Goal: Register for event/course

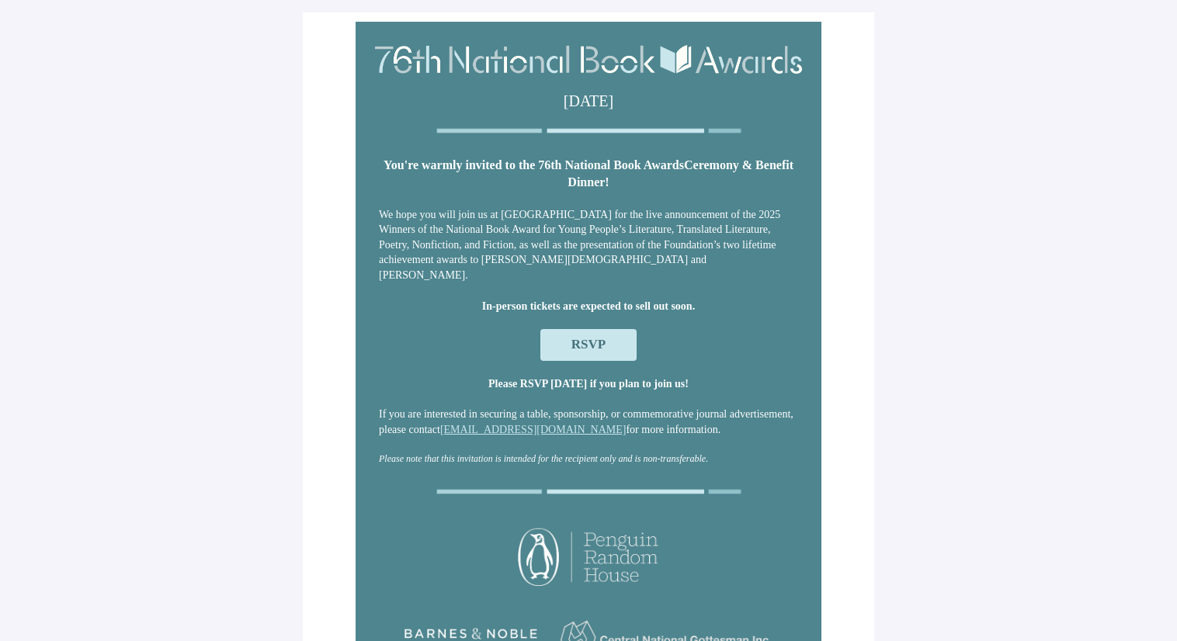
click at [594, 343] on span "RSVP" at bounding box center [588, 344] width 34 height 15
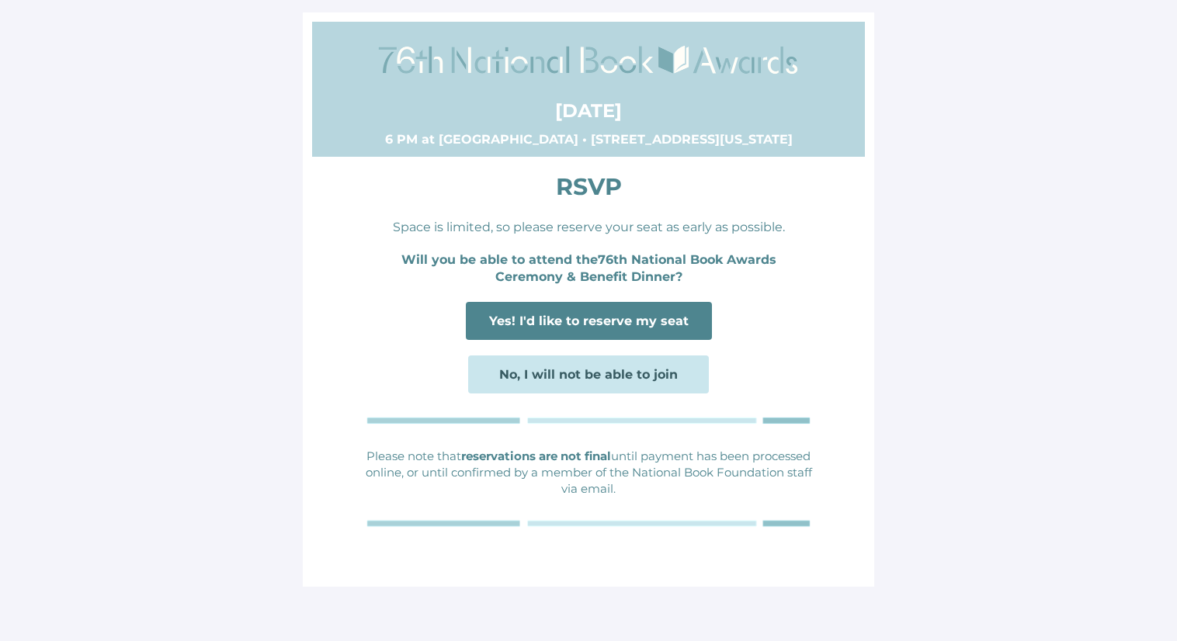
click at [590, 325] on span "Yes! I'd like to reserve my seat" at bounding box center [589, 321] width 200 height 15
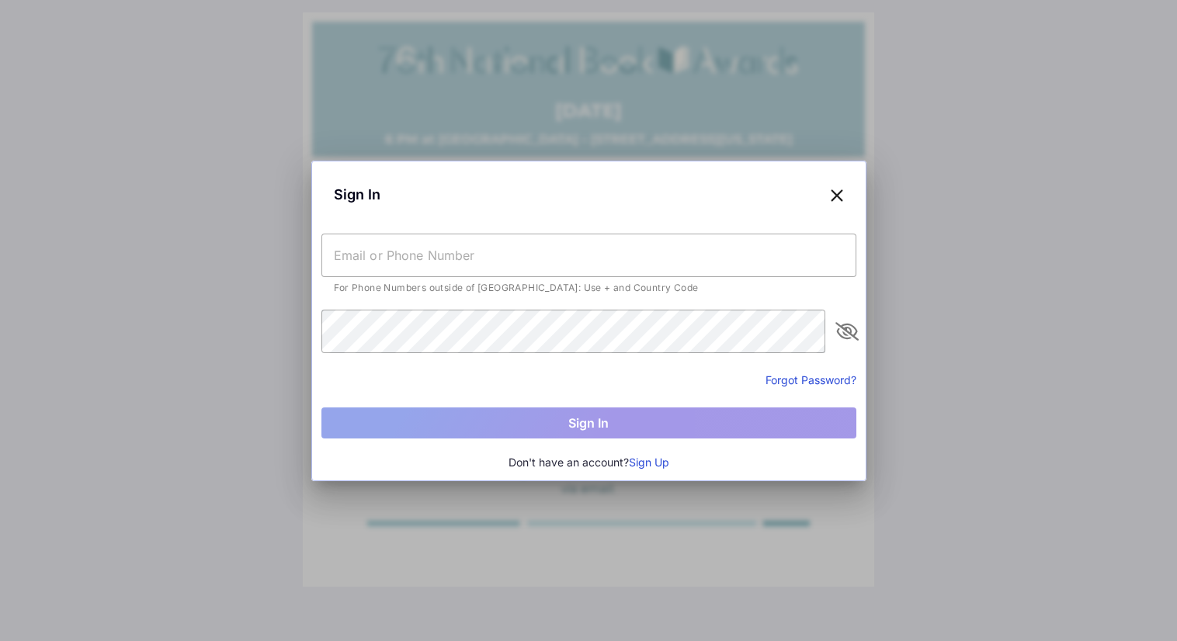
click at [560, 262] on input "text" at bounding box center [588, 255] width 535 height 43
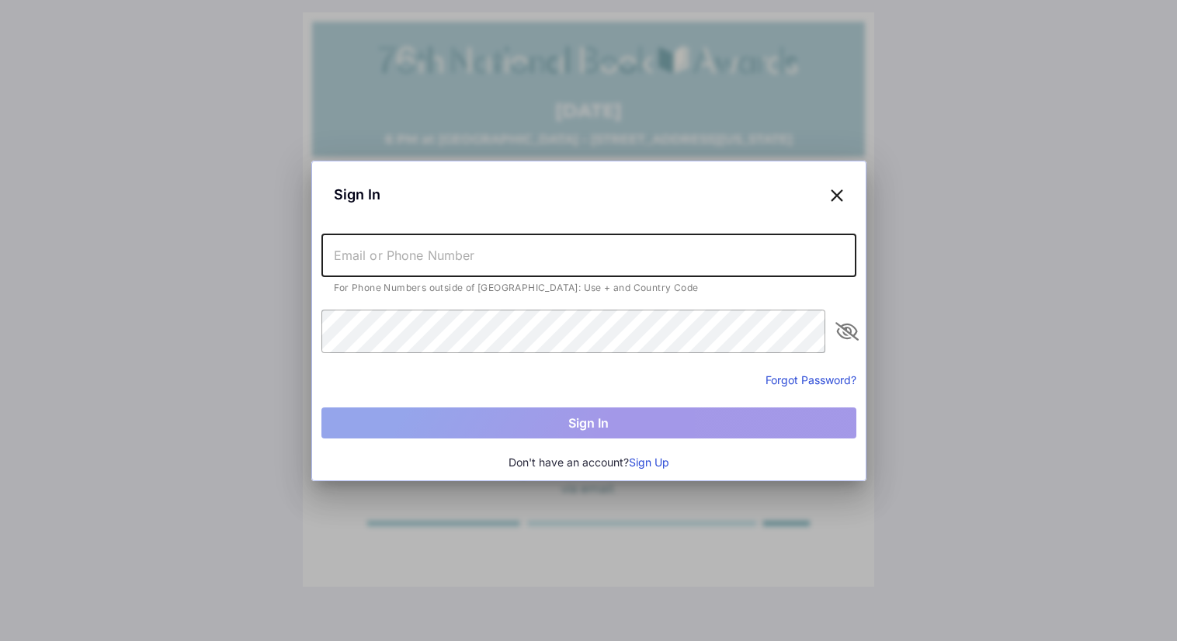
type input "[EMAIL_ADDRESS][DOMAIN_NAME]"
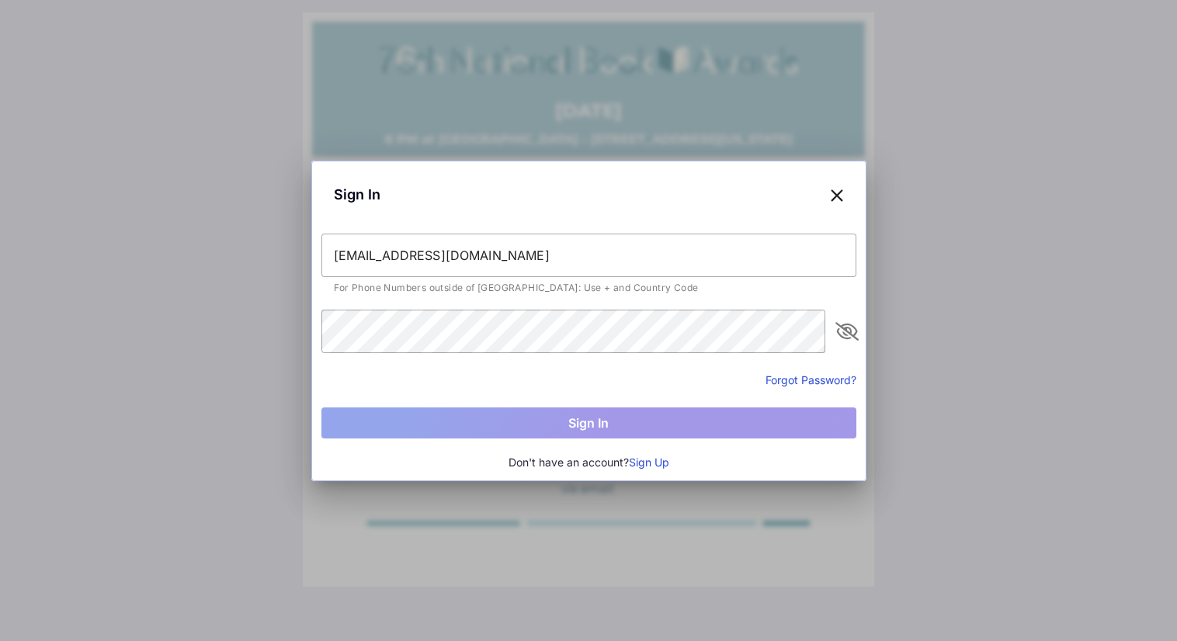
click at [655, 464] on button "Sign Up" at bounding box center [649, 462] width 40 height 17
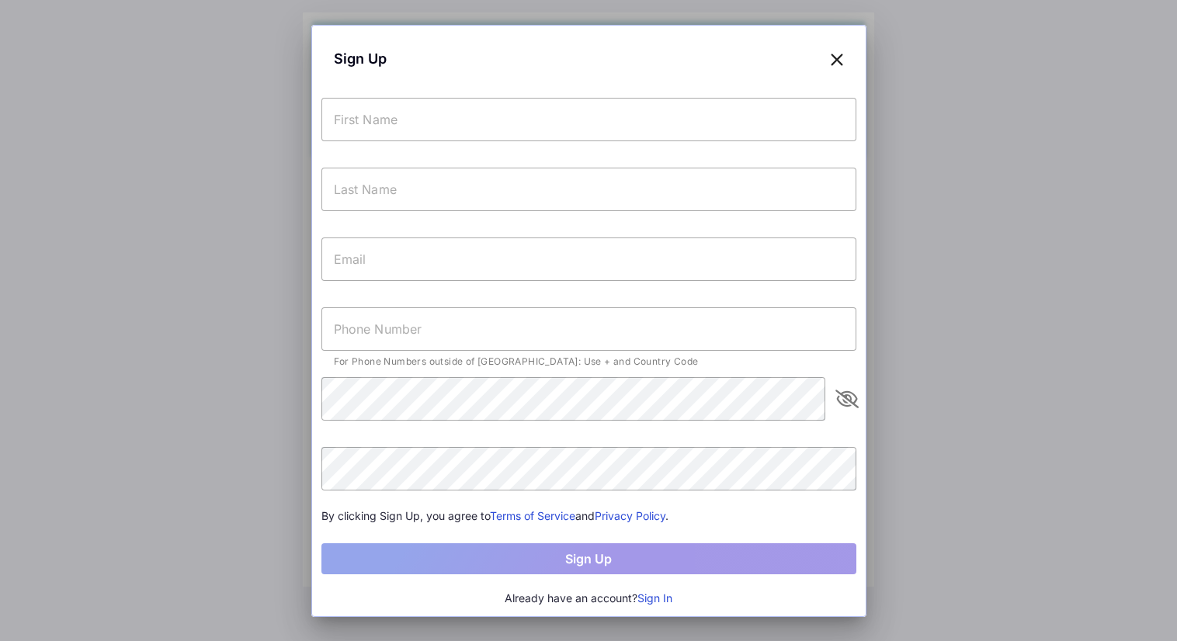
click at [523, 116] on input "text" at bounding box center [588, 119] width 535 height 43
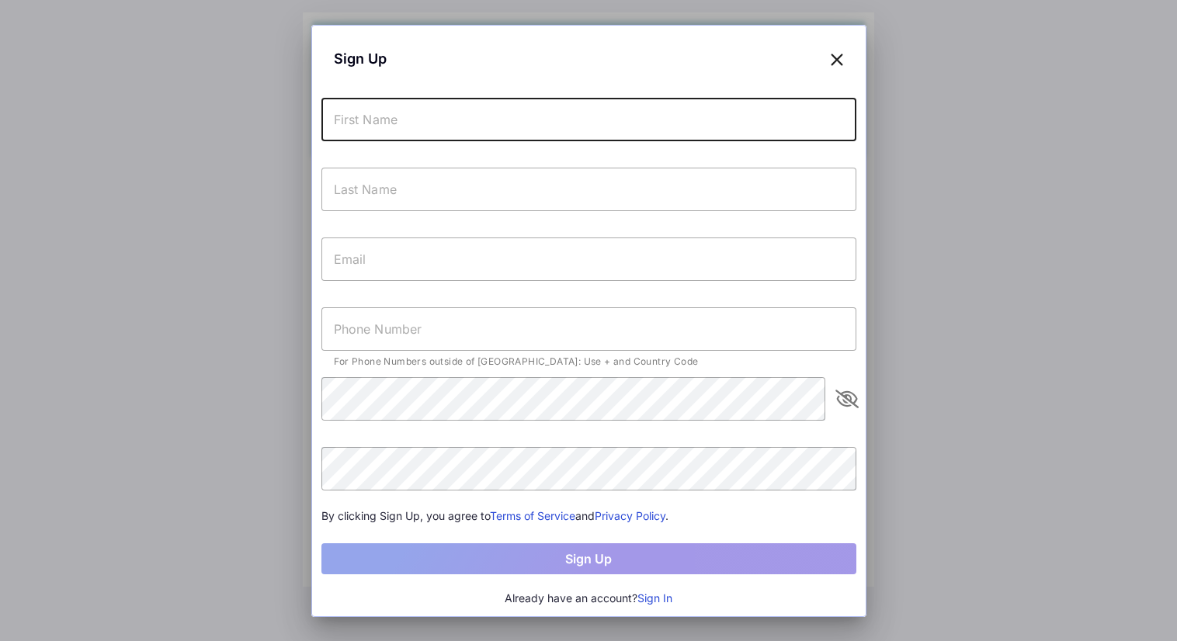
type input "Caitlin"
type input "[PERSON_NAME]"
type input "[EMAIL_ADDRESS][DOMAIN_NAME]"
type input "[PHONE_NUMBER]"
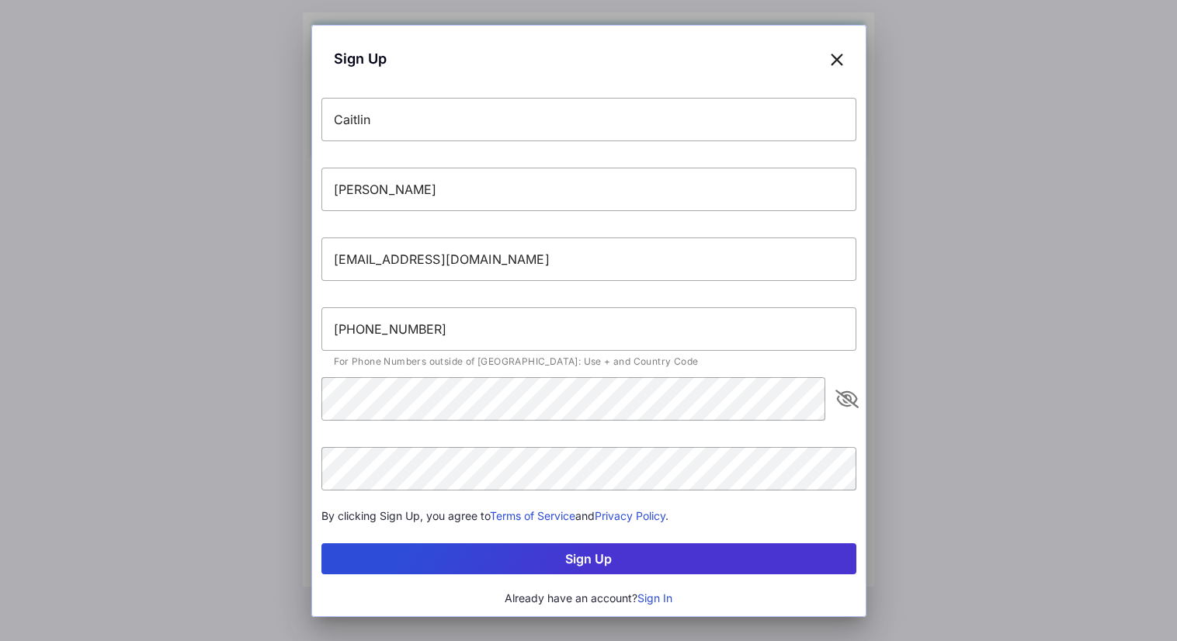
click at [512, 553] on button "Sign Up" at bounding box center [588, 559] width 535 height 31
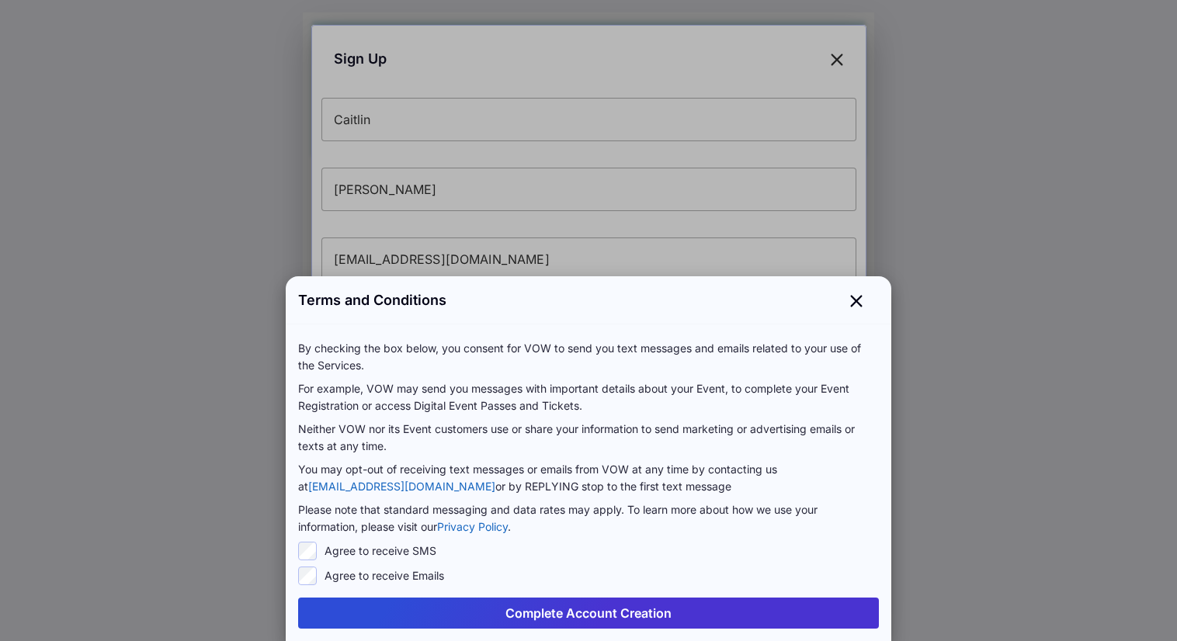
click at [547, 618] on button "Complete Account Creation" at bounding box center [588, 613] width 581 height 31
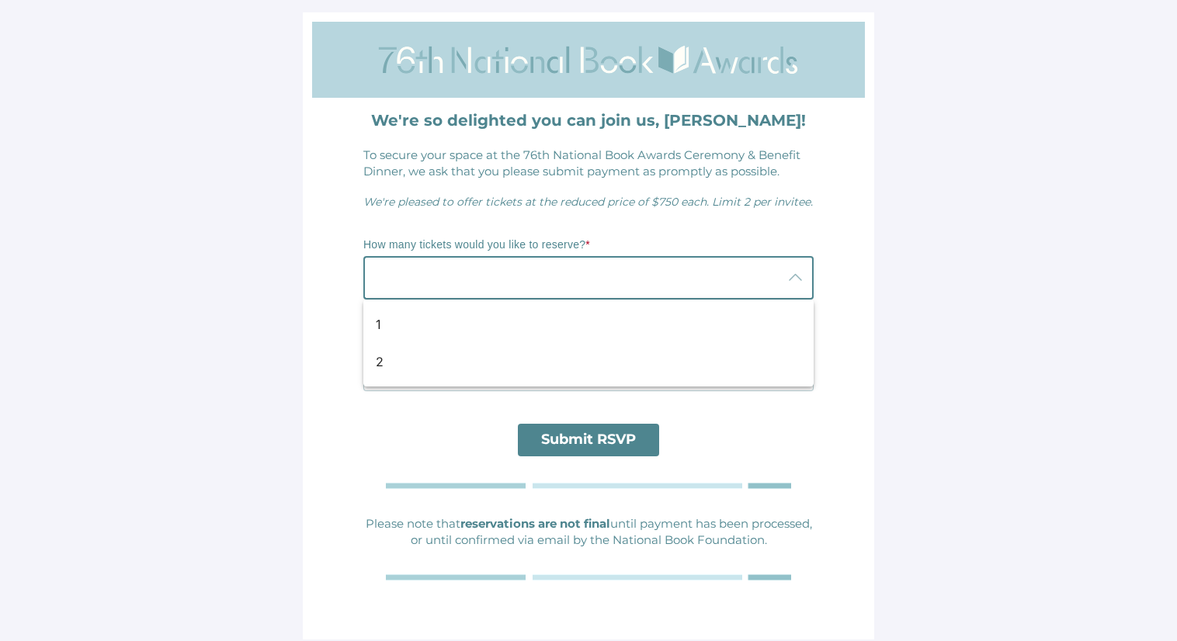
click at [653, 289] on div at bounding box center [572, 277] width 419 height 43
click at [609, 358] on div "2" at bounding box center [582, 362] width 413 height 19
type input "2"
click at [578, 371] on div at bounding box center [572, 369] width 419 height 43
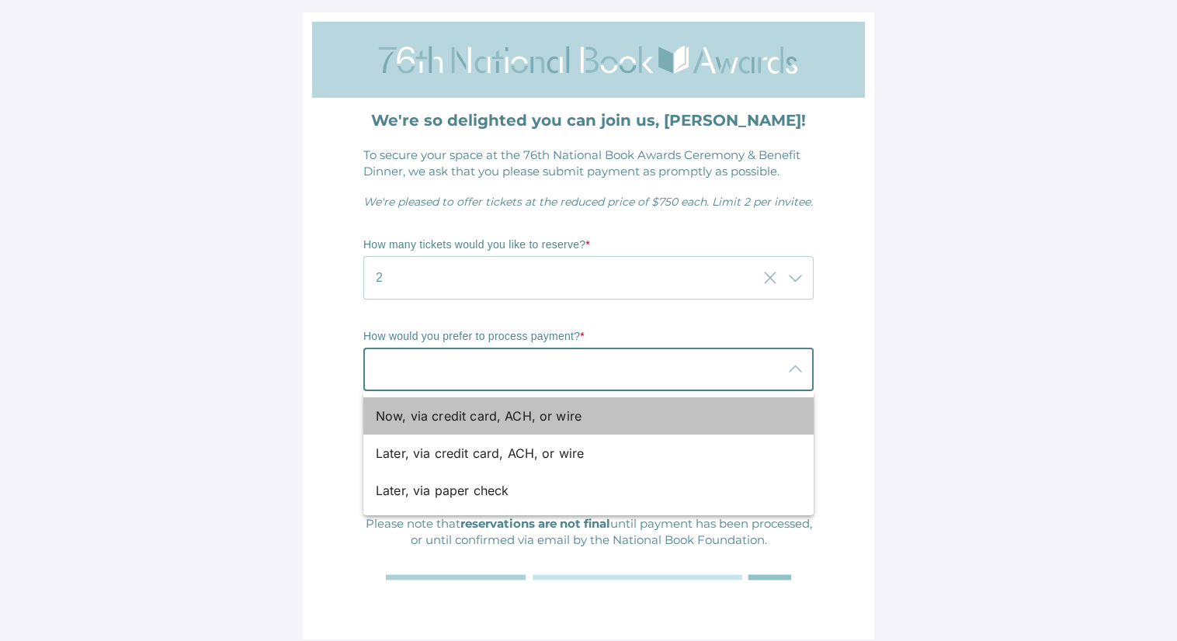
click at [557, 420] on div "Now, via credit card, ACH, or wire" at bounding box center [582, 416] width 413 height 19
type input "Now, via credit card, ACH, or wire"
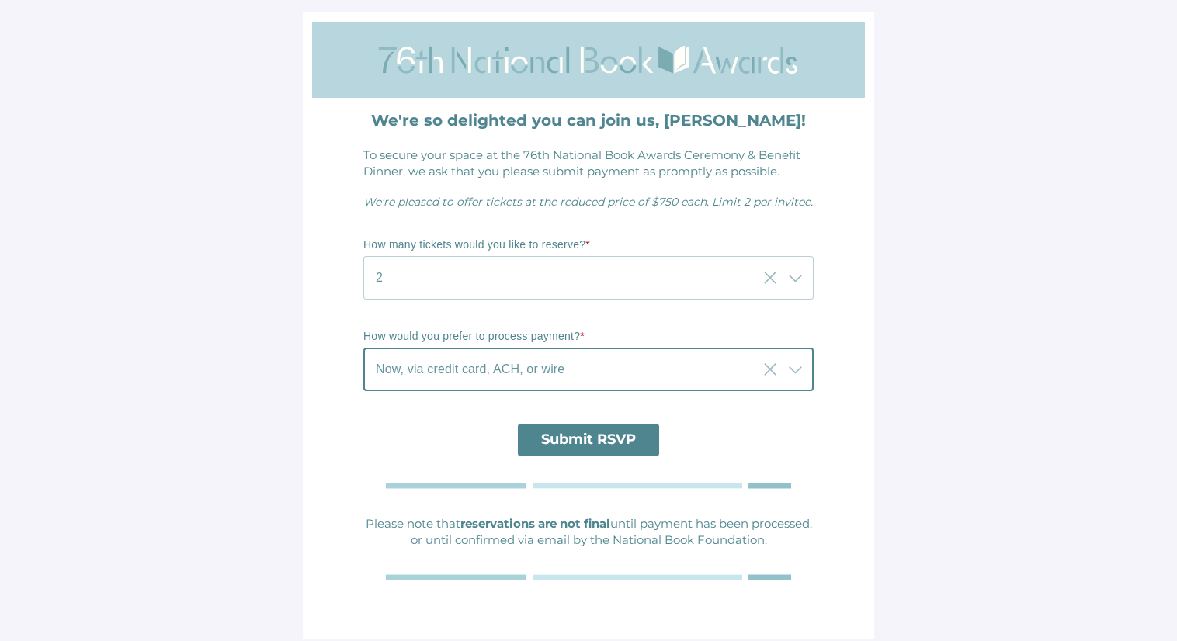
scroll to position [10, 0]
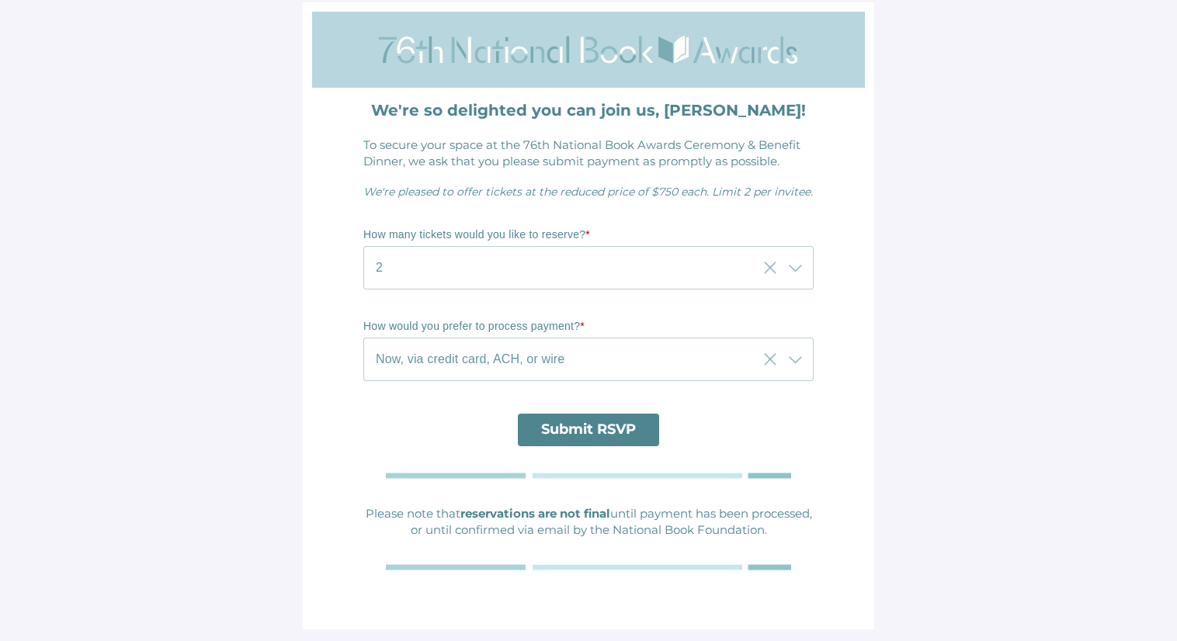
click at [575, 430] on span "Submit RSVP" at bounding box center [588, 429] width 95 height 17
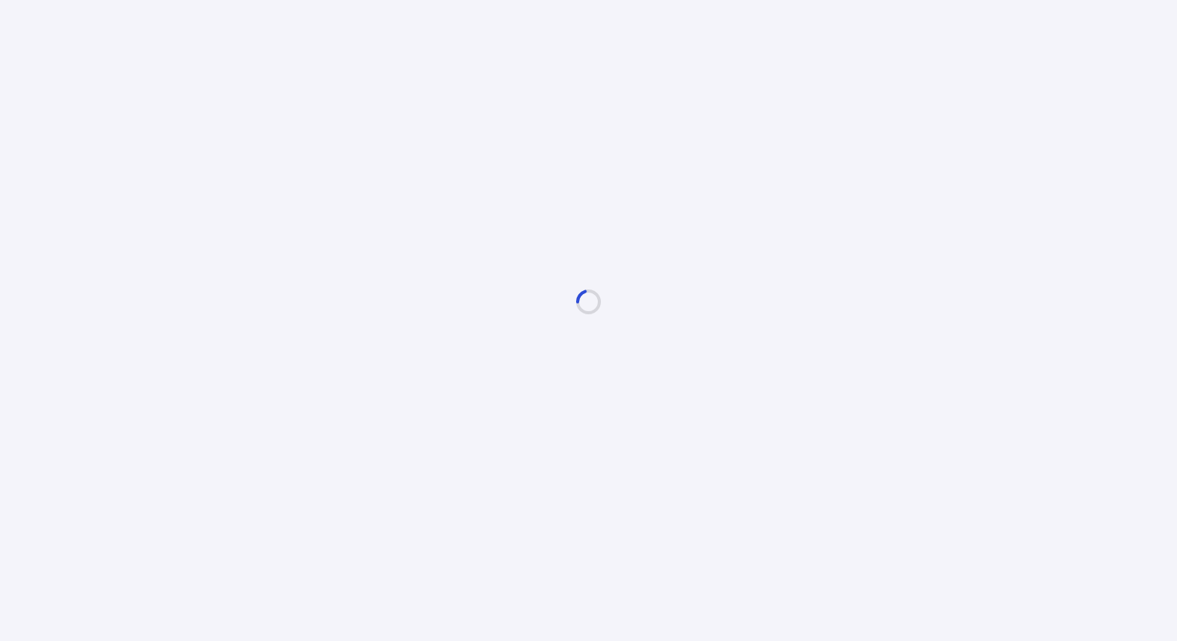
scroll to position [0, 0]
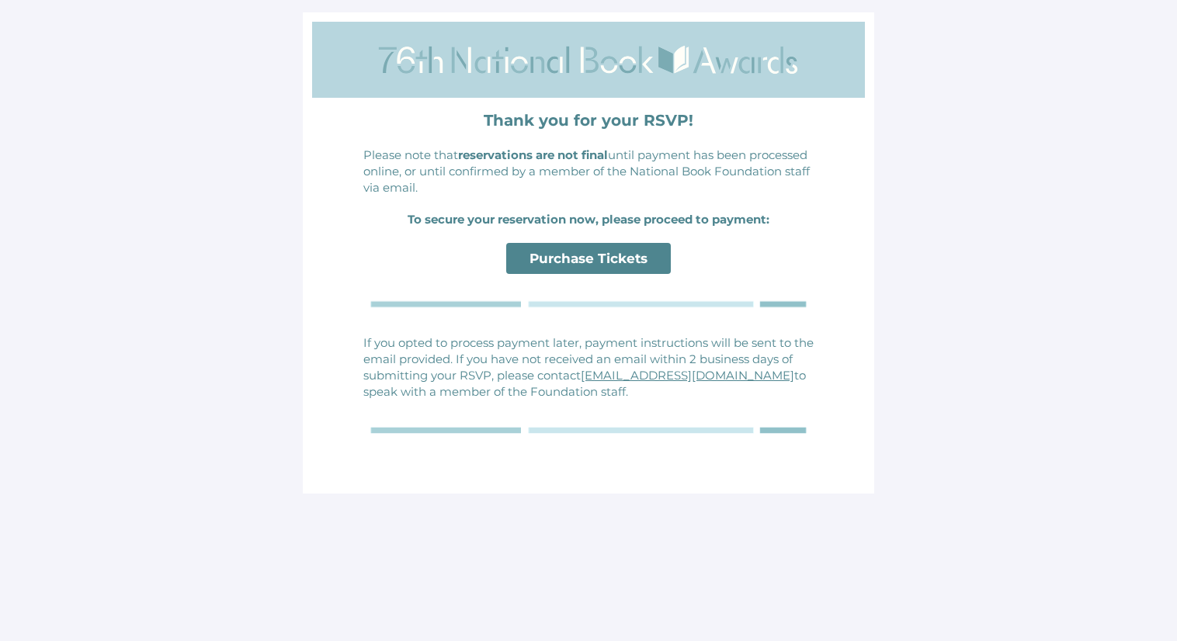
click at [546, 257] on span "Purchase Tickets" at bounding box center [589, 259] width 118 height 16
